Goal: Information Seeking & Learning: Learn about a topic

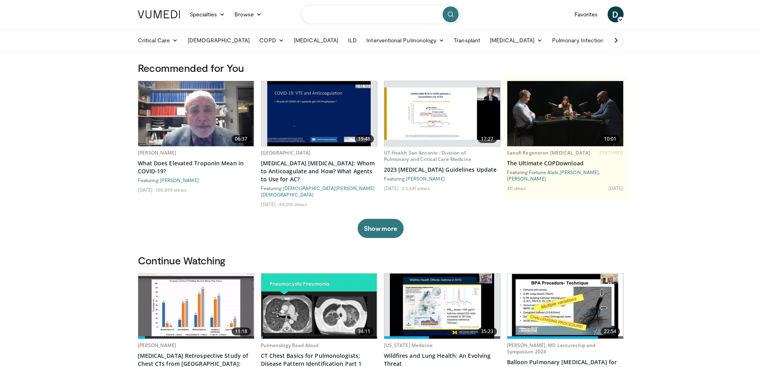
click at [363, 16] on input "Search topics, interventions" at bounding box center [381, 14] width 160 height 19
type input "**********"
click at [454, 13] on button "submit" at bounding box center [451, 14] width 16 height 16
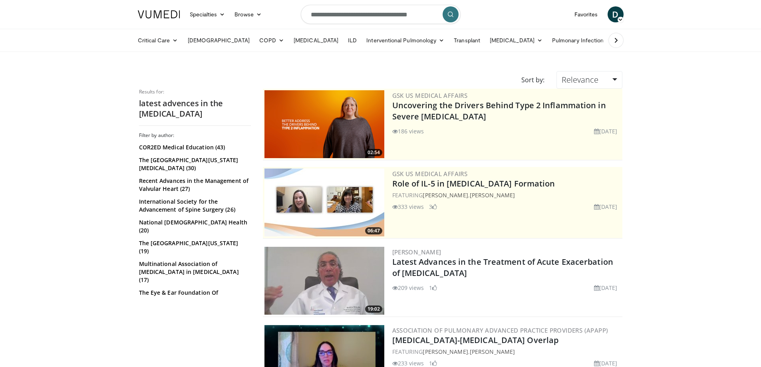
click at [280, 280] on img at bounding box center [324, 281] width 120 height 68
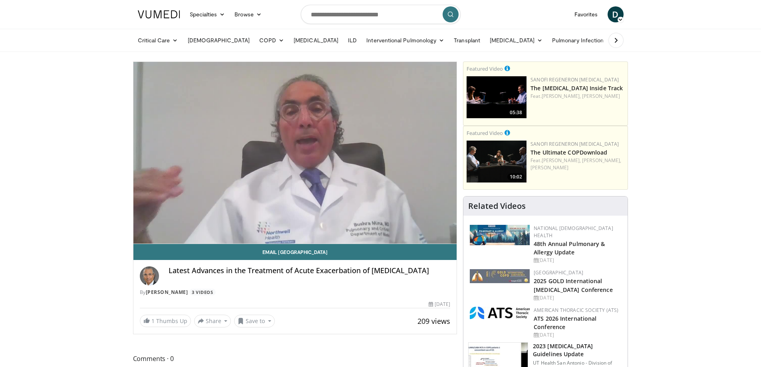
click at [616, 41] on icon at bounding box center [616, 40] width 8 height 8
click at [147, 39] on icon at bounding box center [145, 40] width 8 height 8
click at [622, 15] on span "D" at bounding box center [616, 14] width 16 height 16
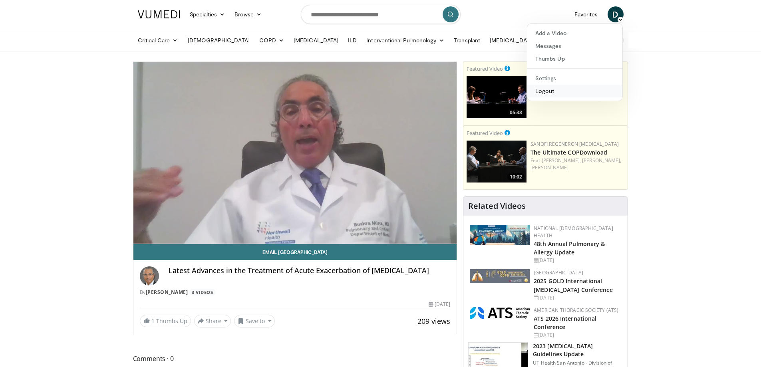
click at [554, 89] on link "Logout" at bounding box center [574, 91] width 95 height 13
